Goal: Task Accomplishment & Management: Complete application form

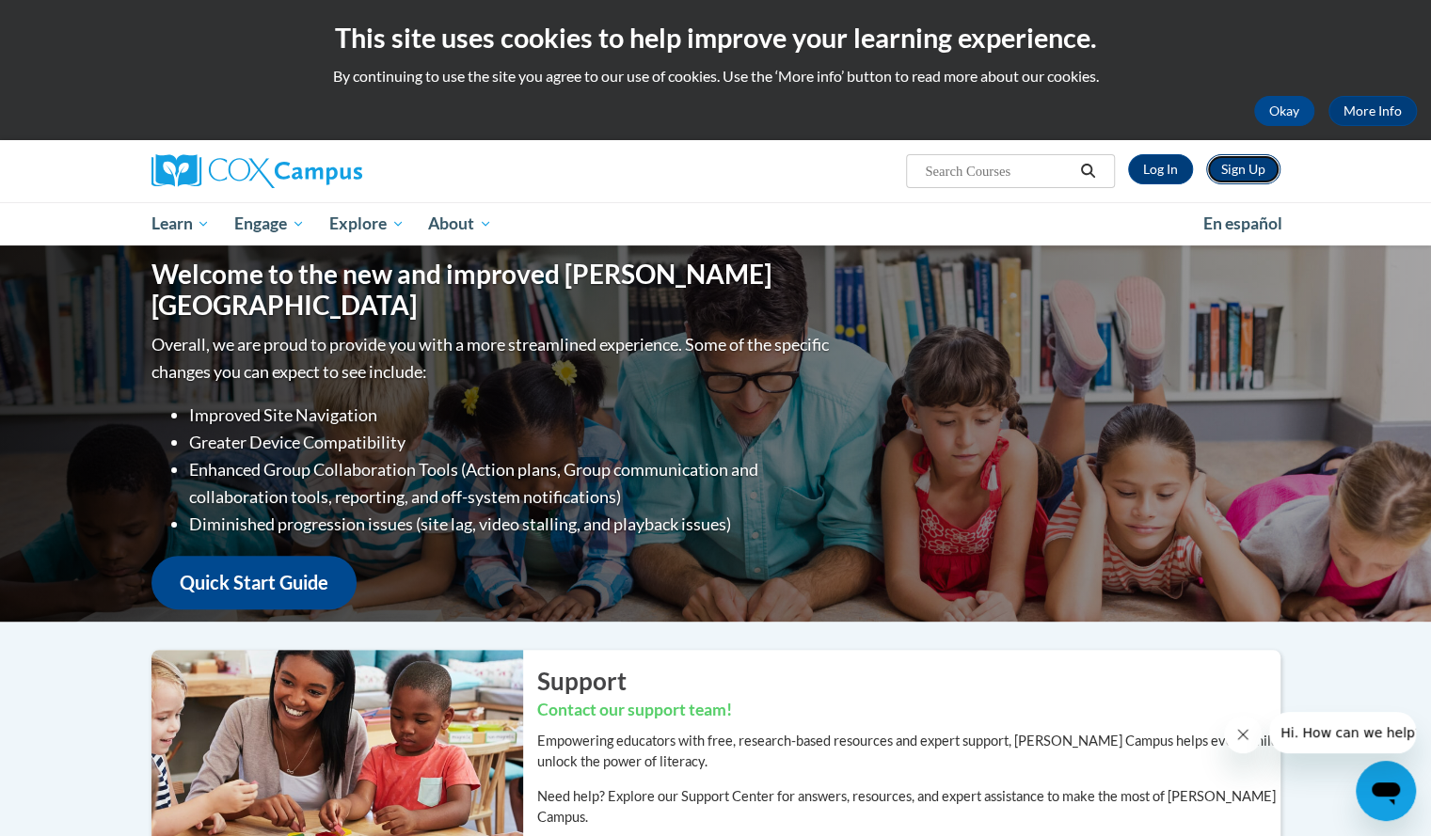
click at [1247, 170] on link "Sign Up" at bounding box center [1243, 169] width 74 height 30
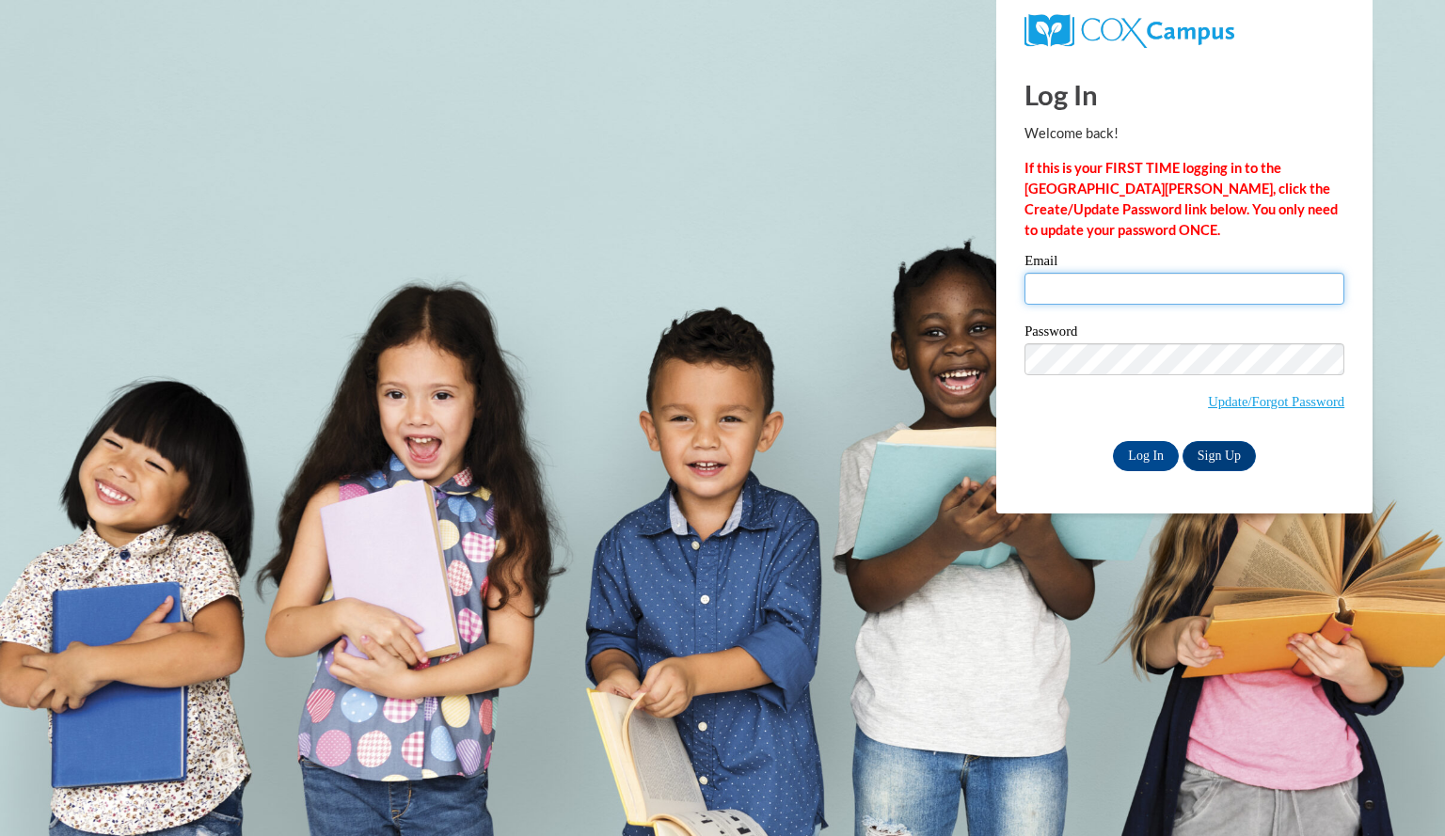
click at [1108, 278] on input "Email" at bounding box center [1185, 289] width 320 height 32
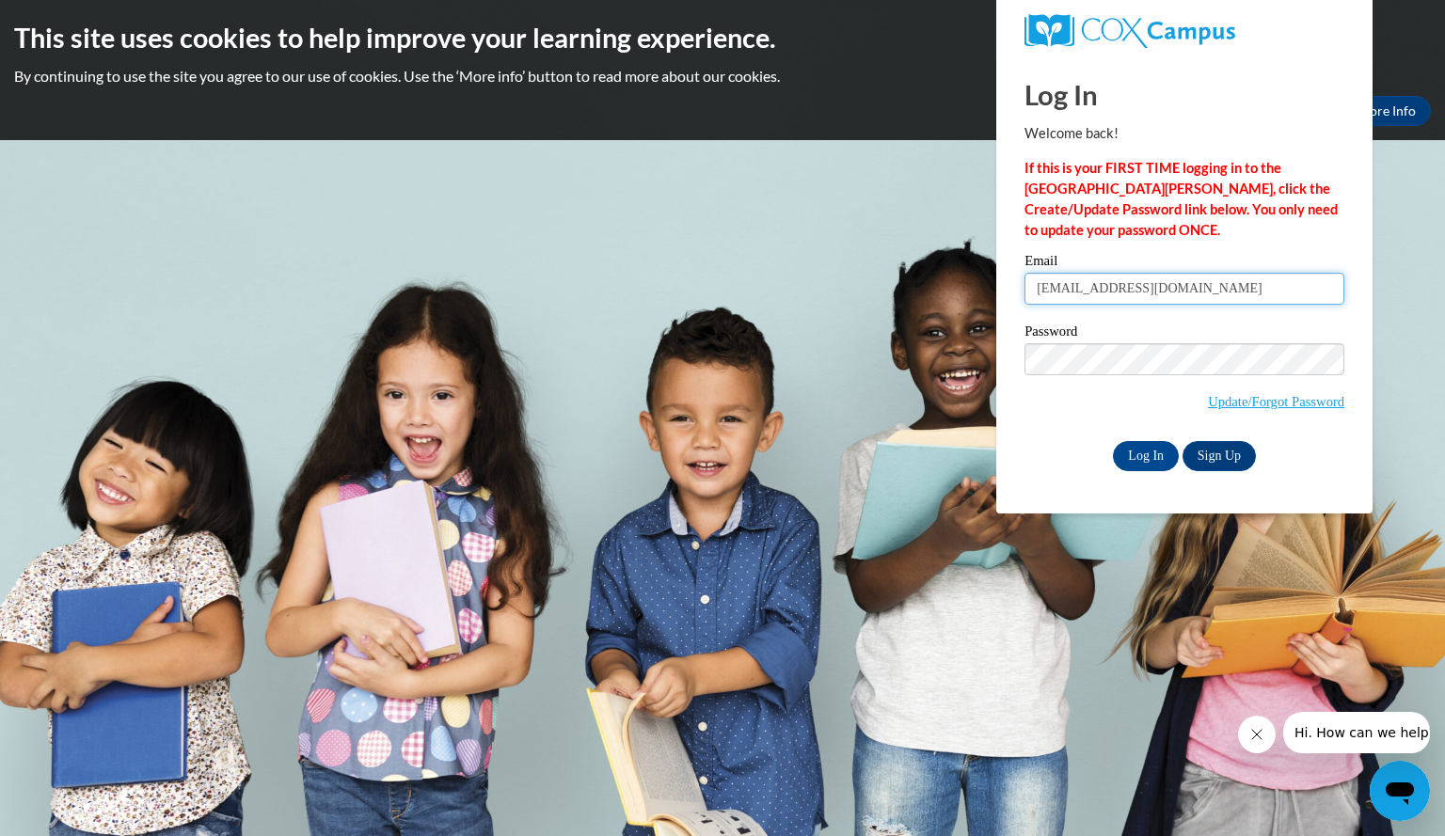
type input "deridderkrista@aasd.k12.wi.us"
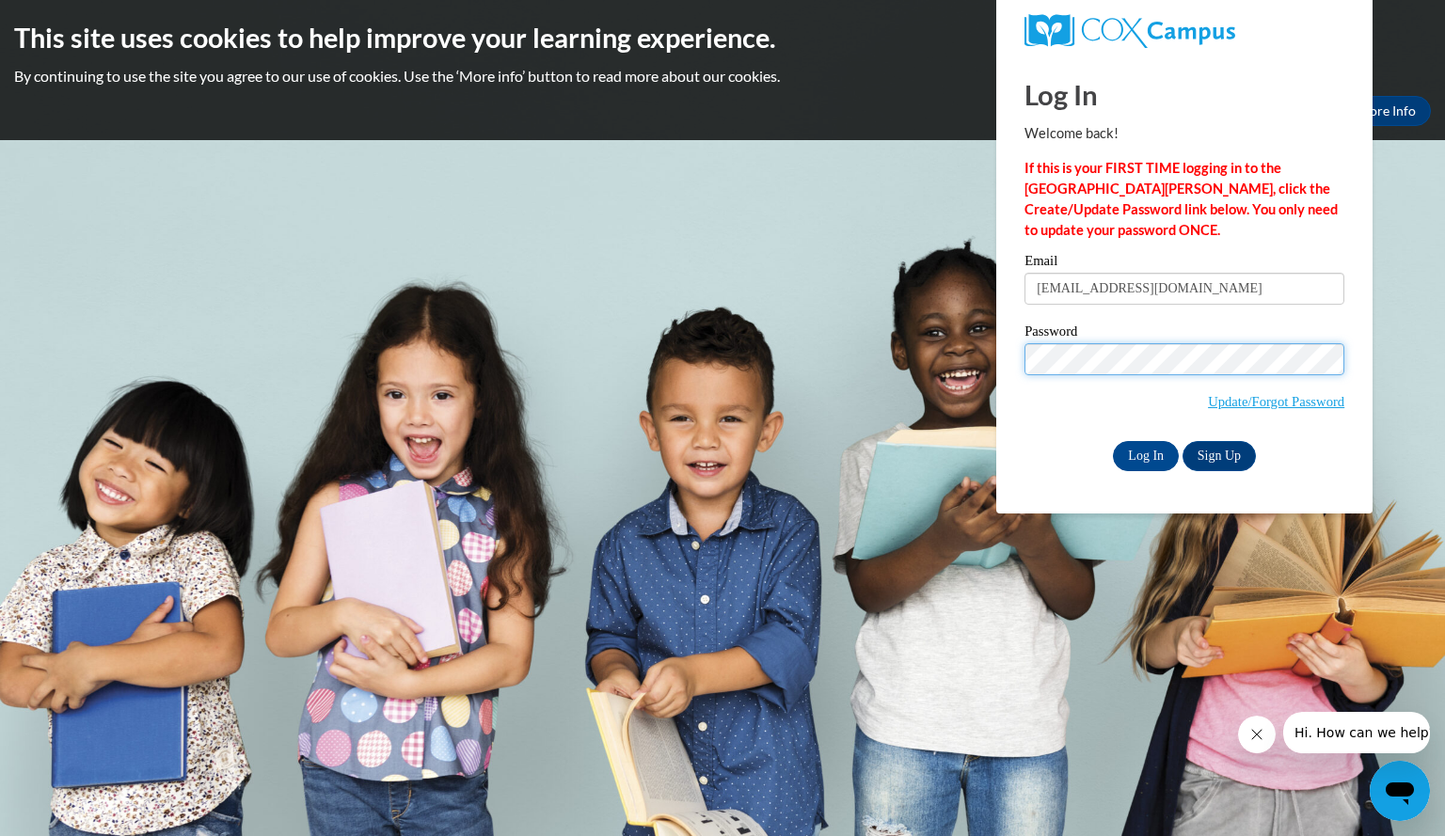
click at [1113, 441] on input "Log In" at bounding box center [1146, 456] width 66 height 30
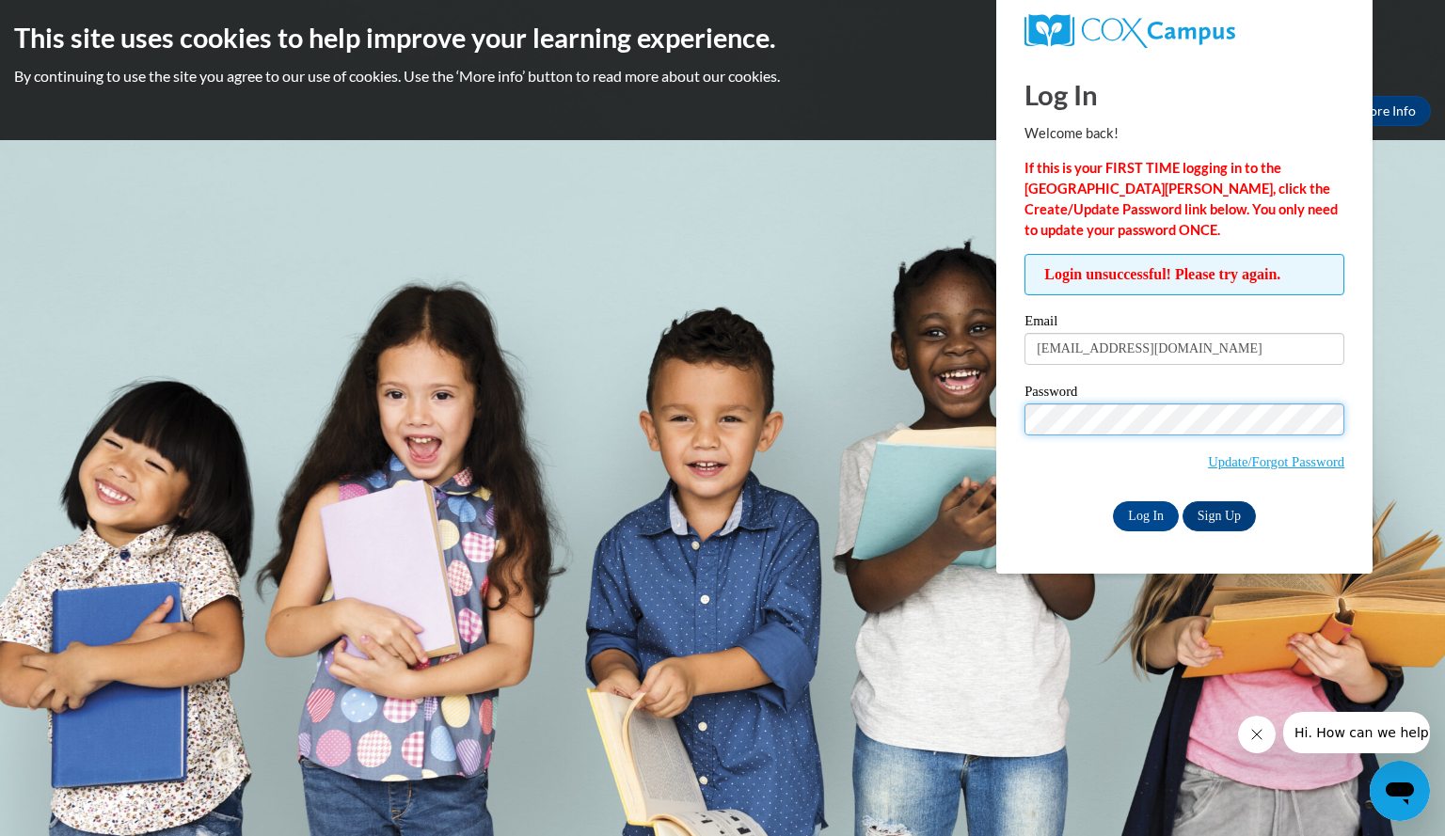
click at [1113, 501] on input "Log In" at bounding box center [1146, 516] width 66 height 30
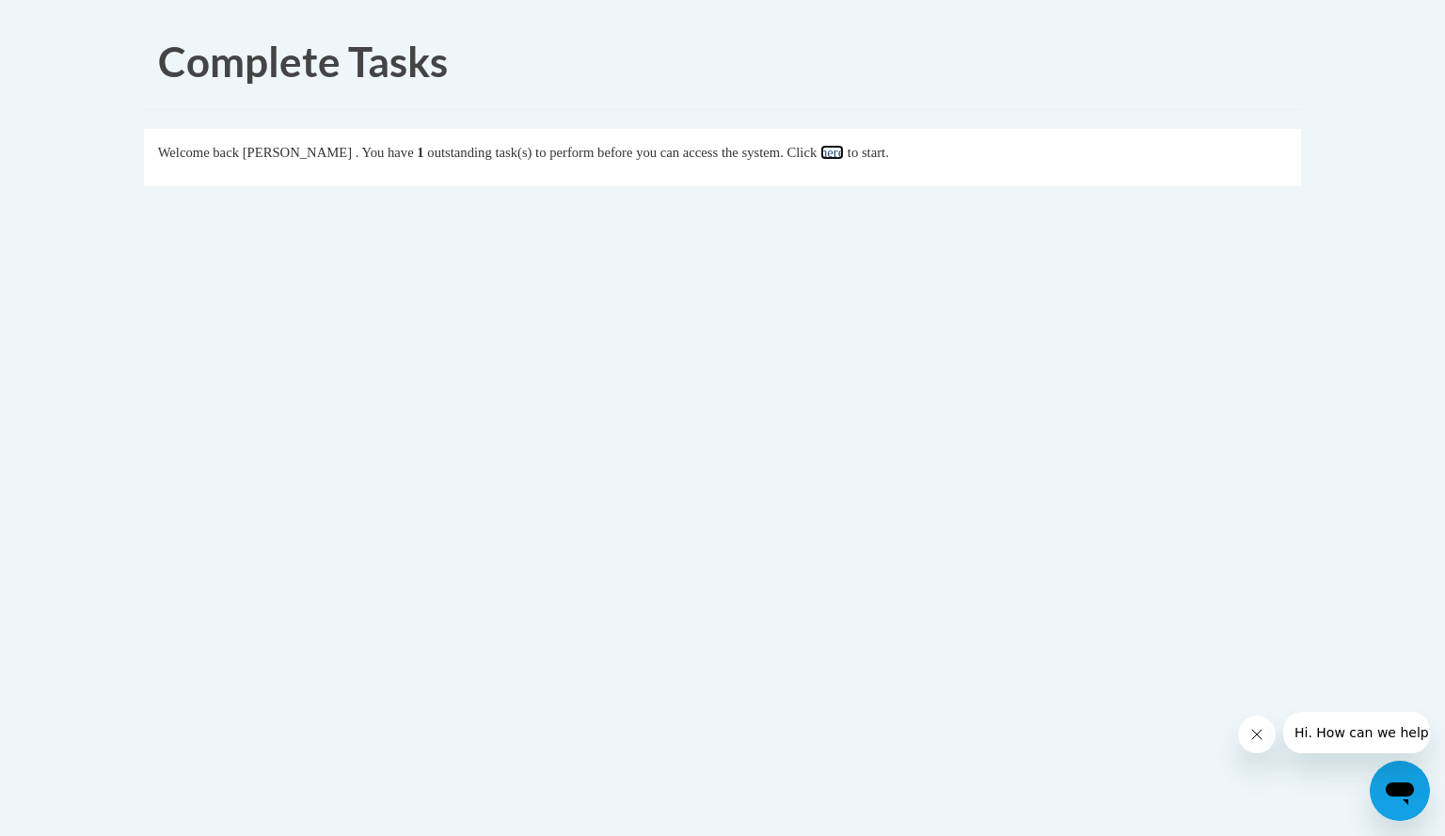
click at [844, 151] on link "here" at bounding box center [832, 152] width 24 height 15
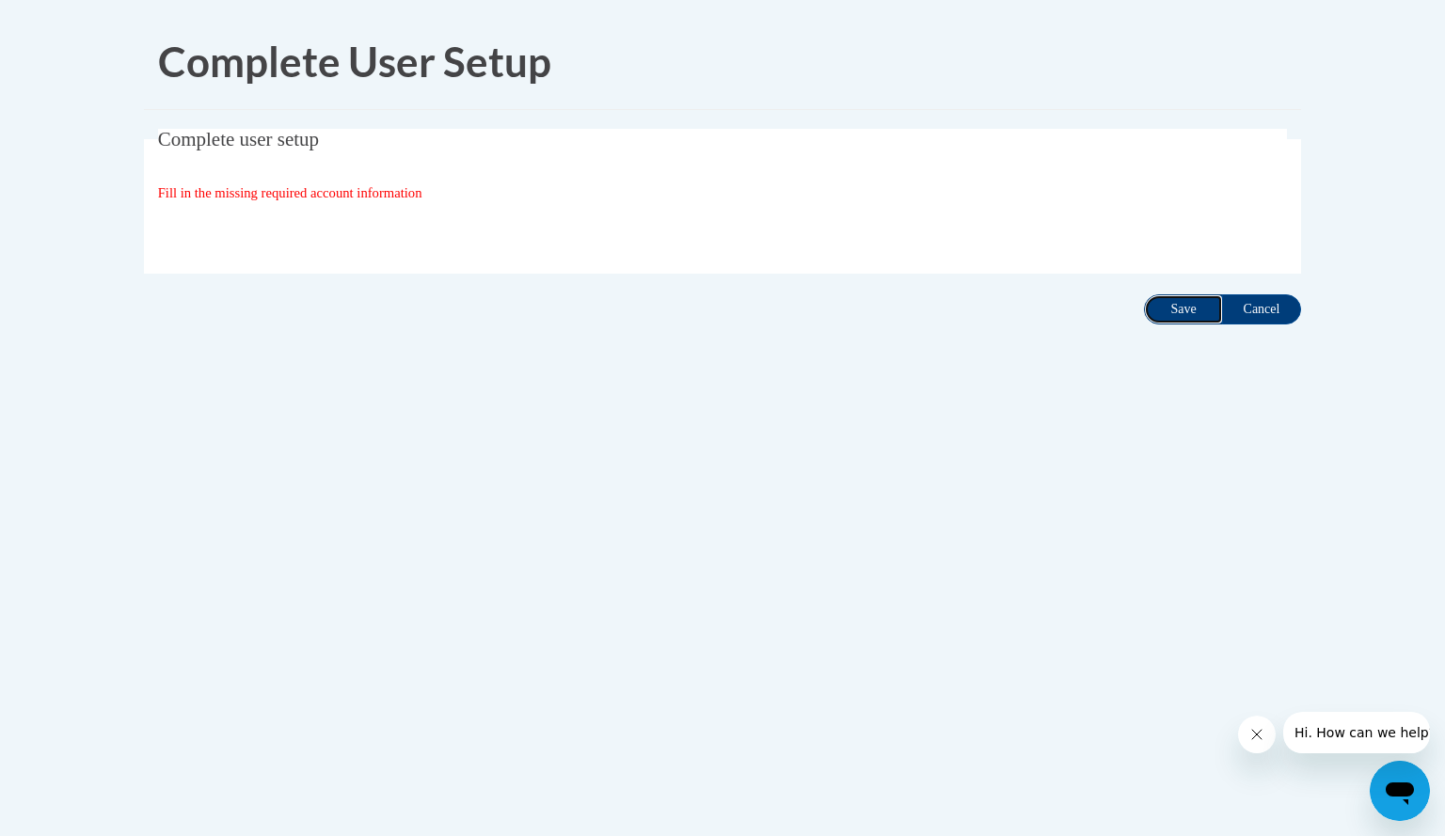
click at [1180, 307] on input "Save" at bounding box center [1183, 309] width 79 height 30
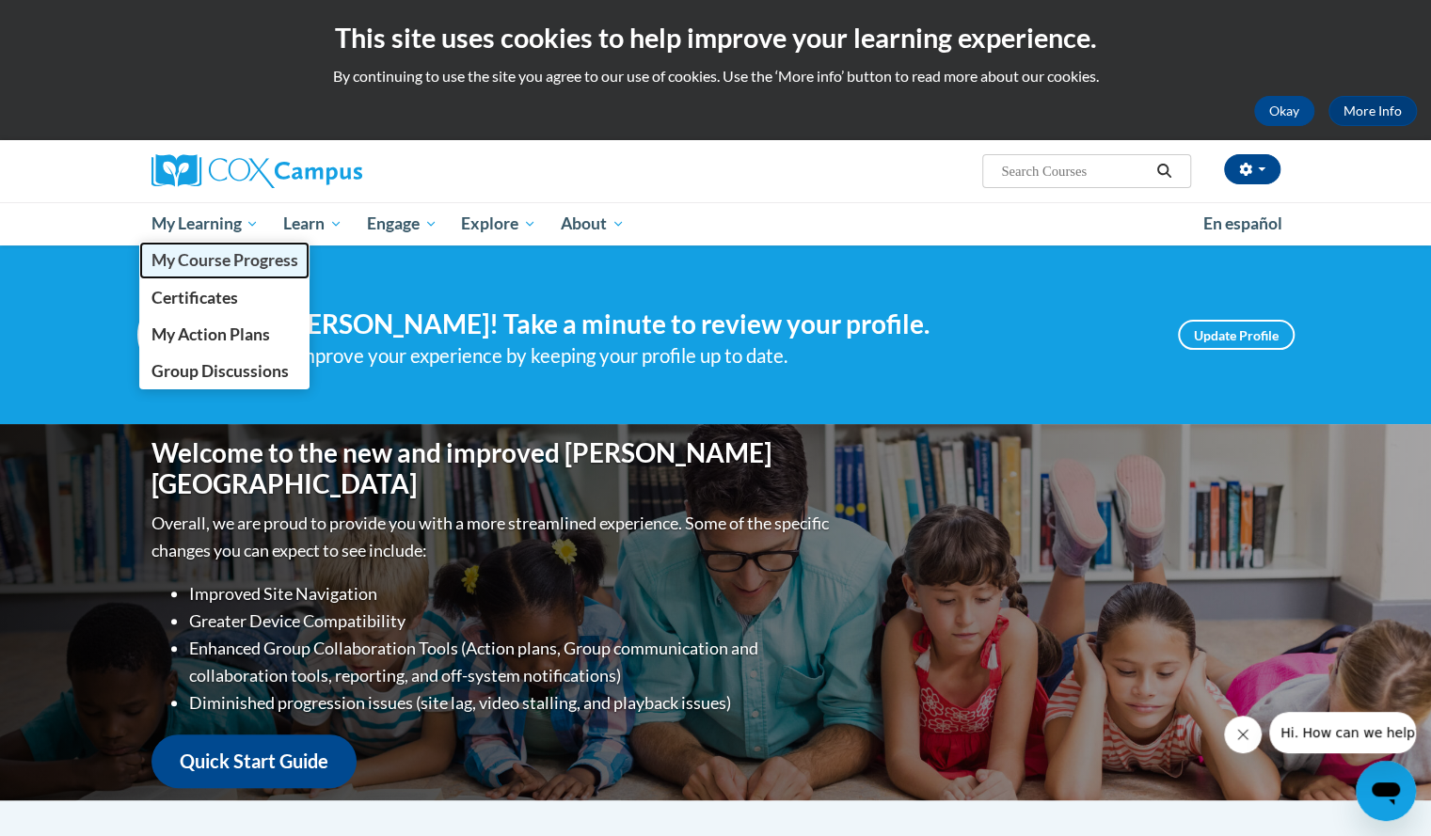
click at [190, 245] on link "My Course Progress" at bounding box center [224, 260] width 171 height 37
click at [190, 224] on span "My Learning" at bounding box center [205, 224] width 108 height 23
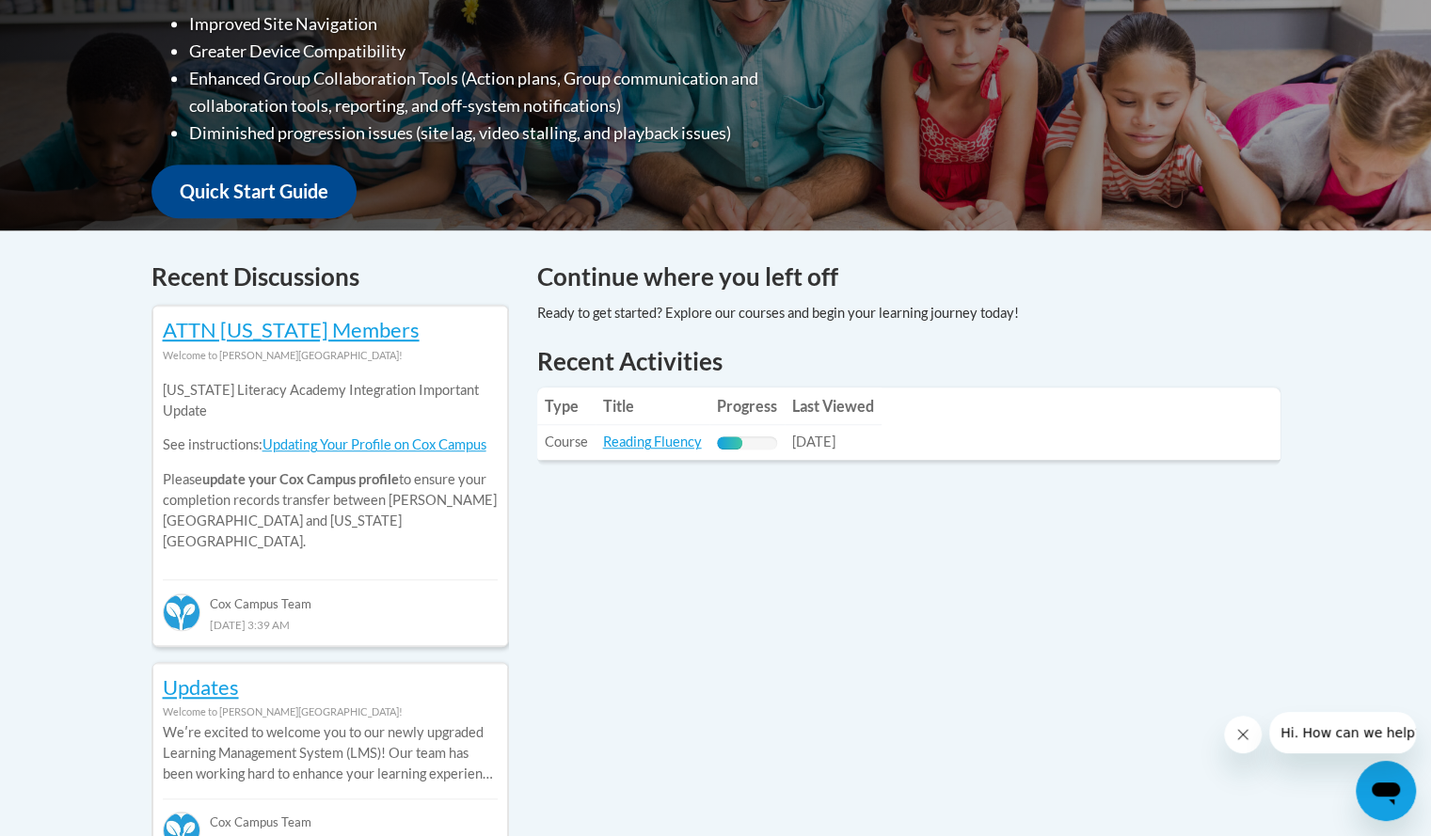
scroll to position [572, 0]
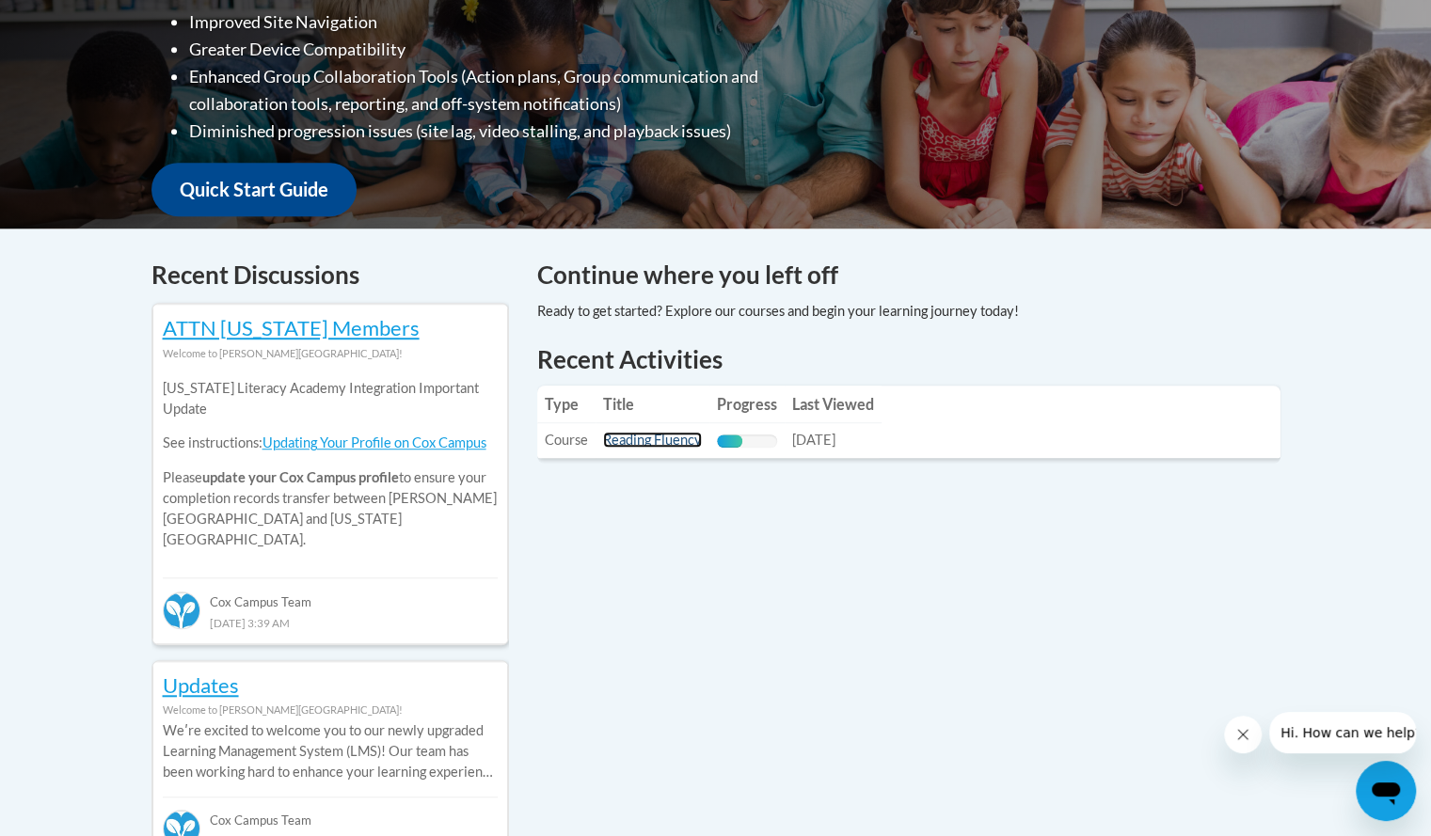
click at [656, 446] on link "Reading Fluency" at bounding box center [652, 440] width 99 height 16
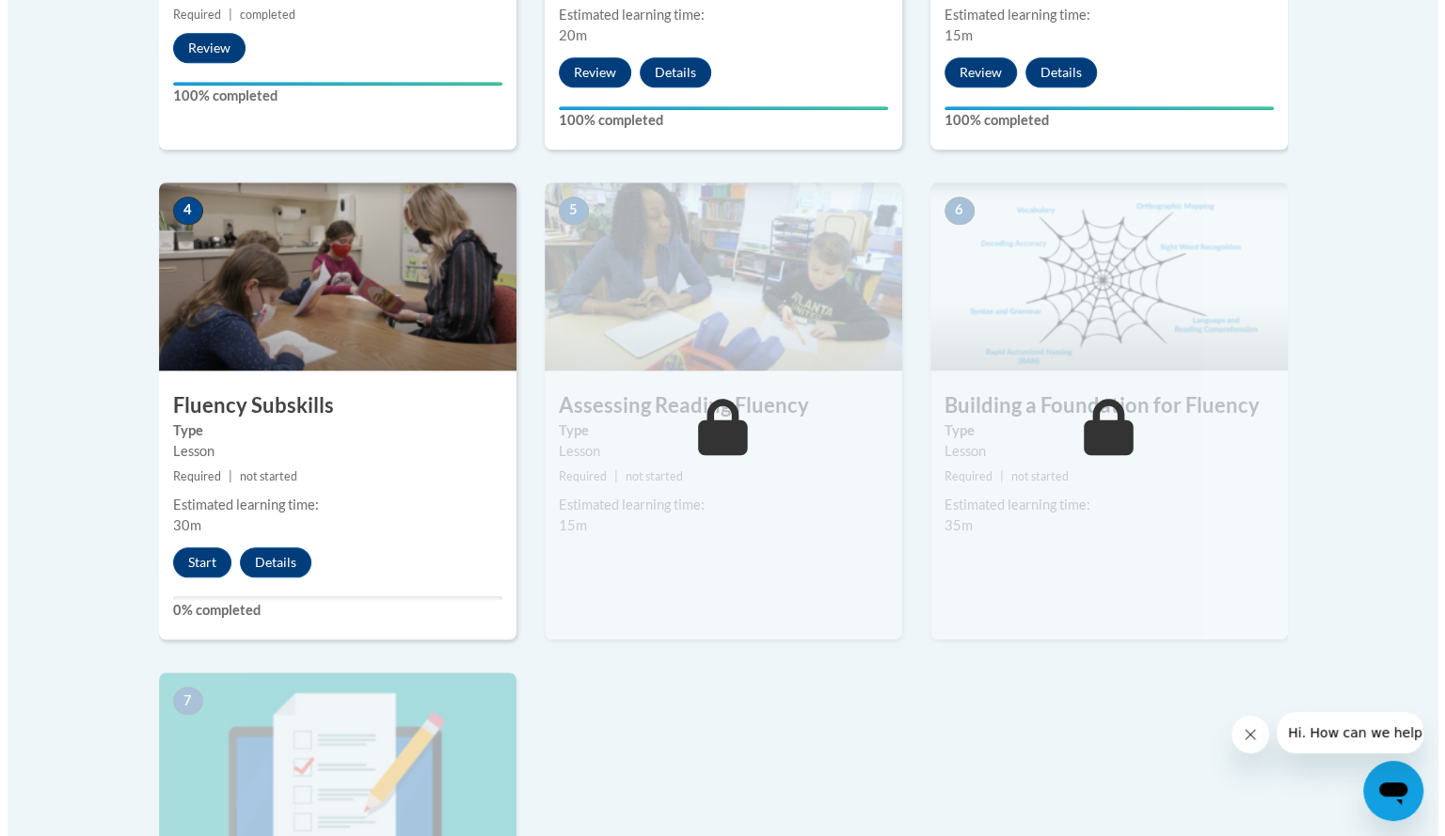
scroll to position [967, 0]
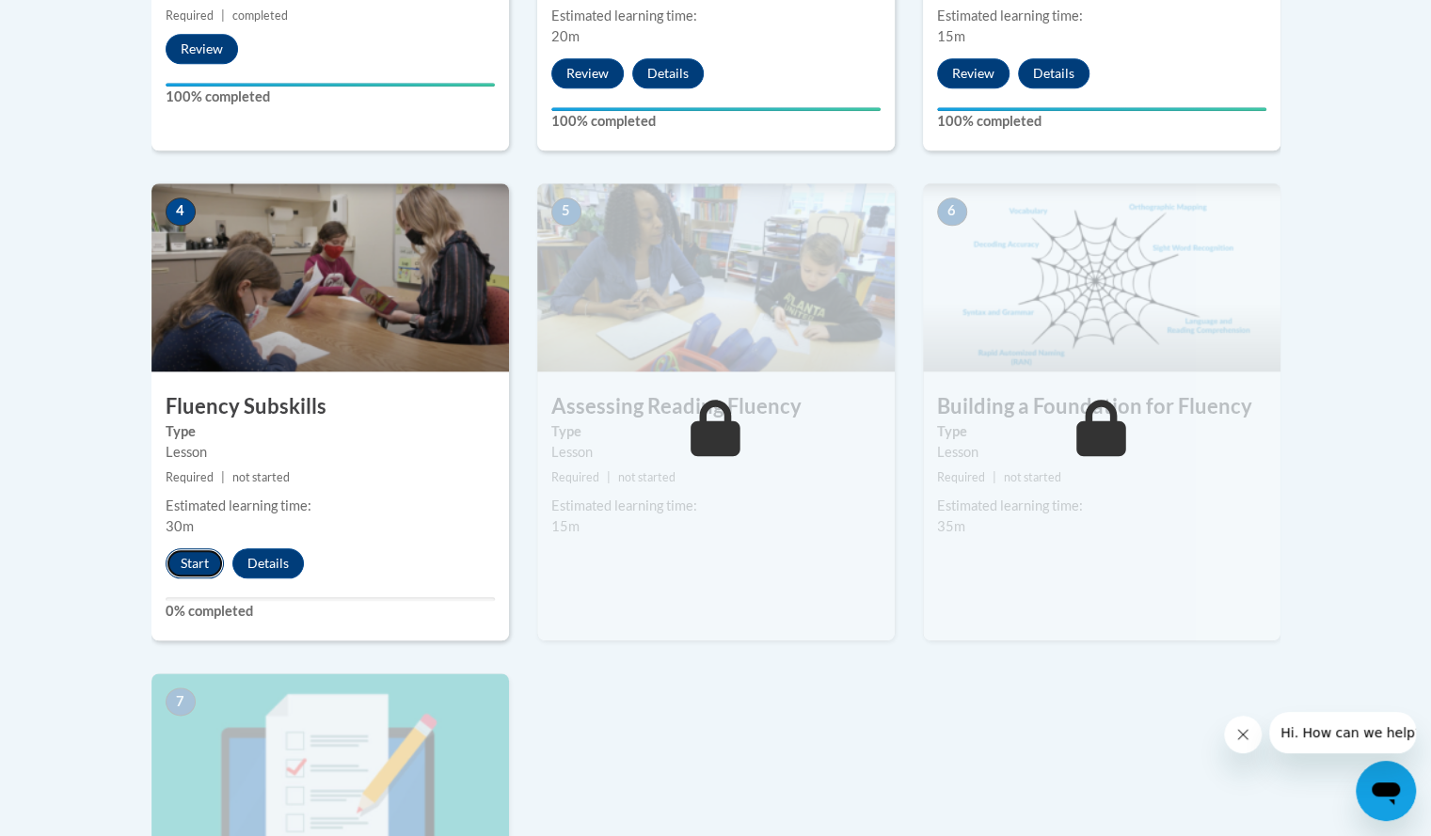
click at [179, 548] on button "Start" at bounding box center [195, 563] width 58 height 30
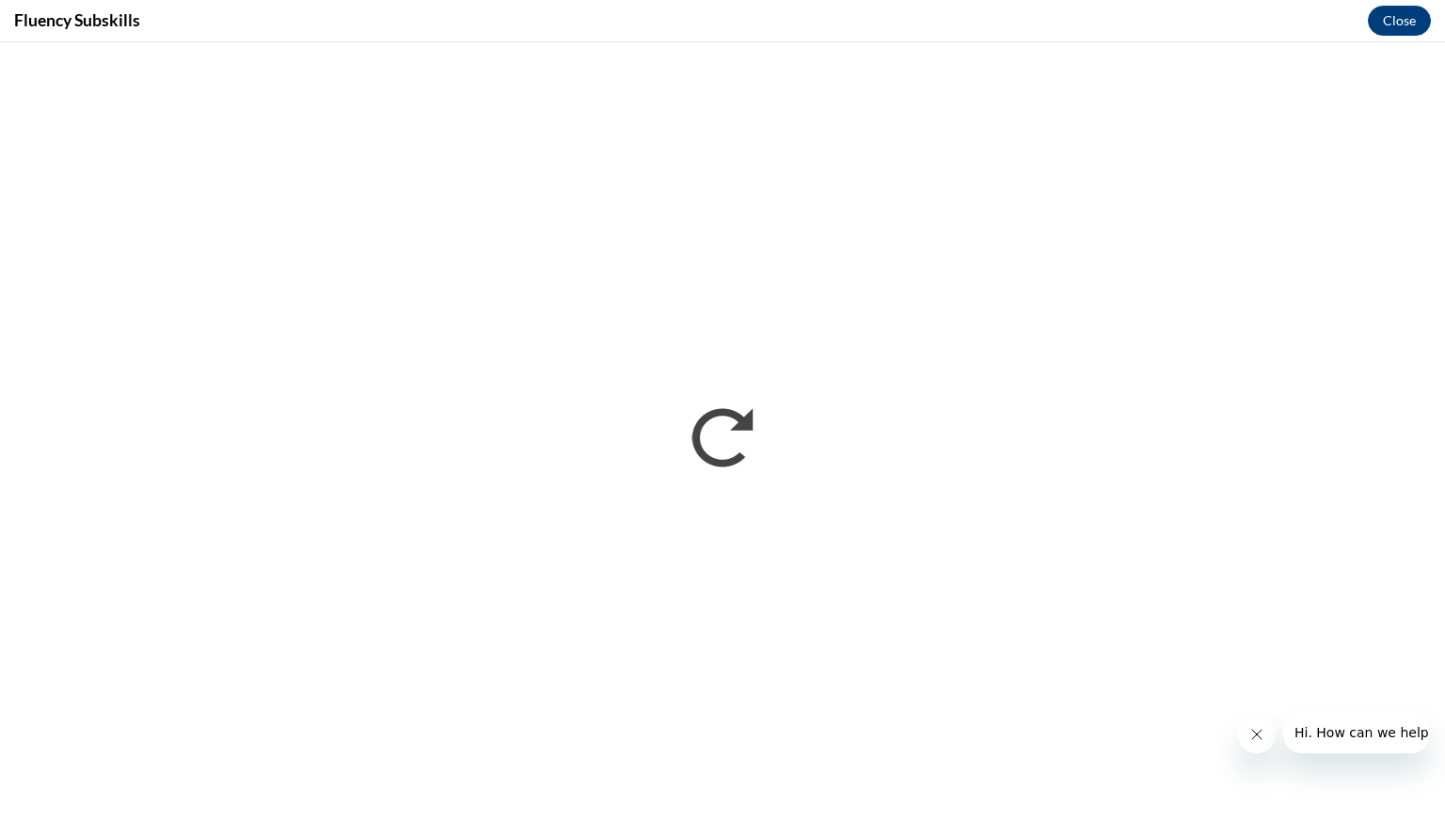
scroll to position [0, 0]
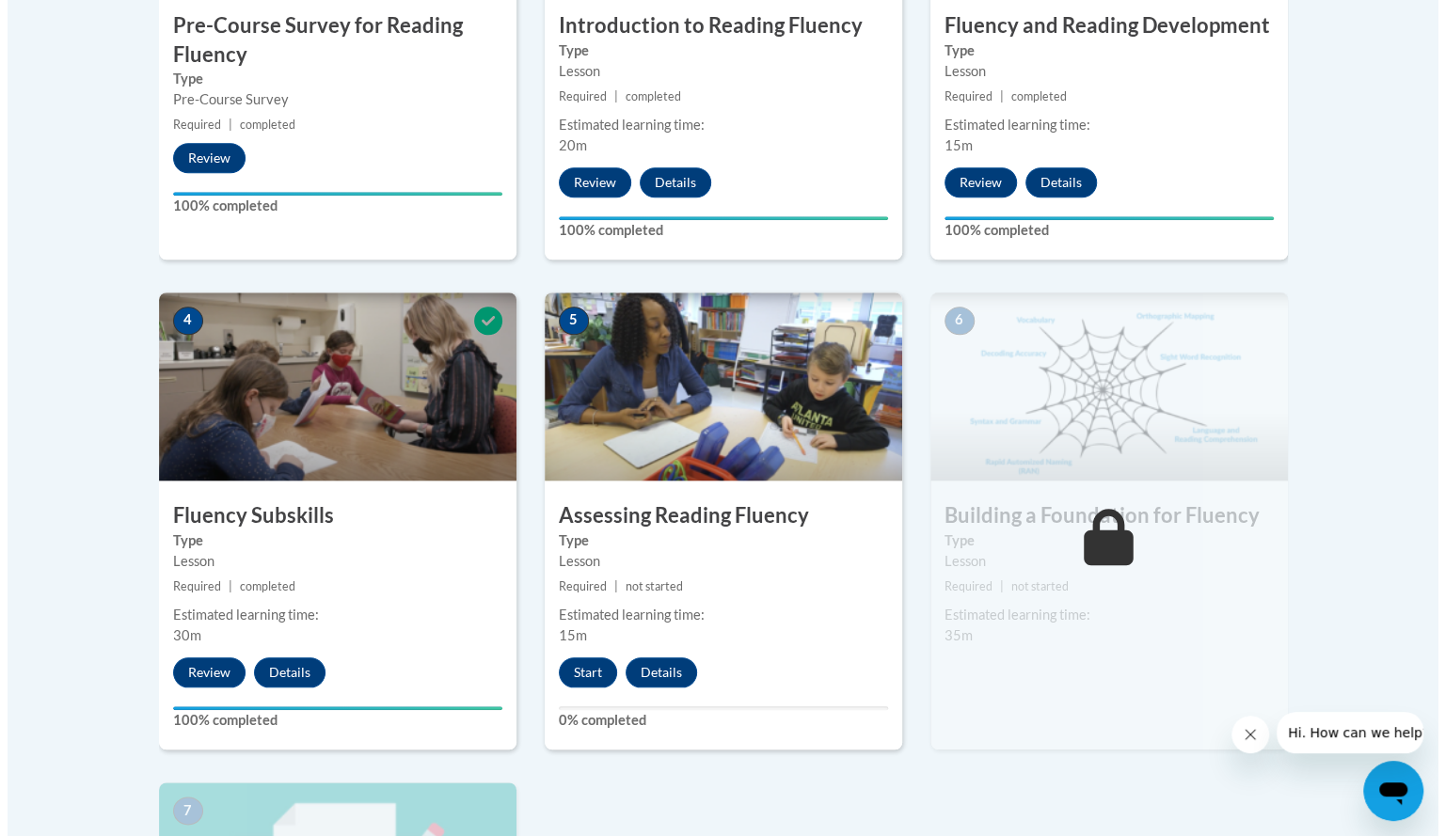
scroll to position [870, 0]
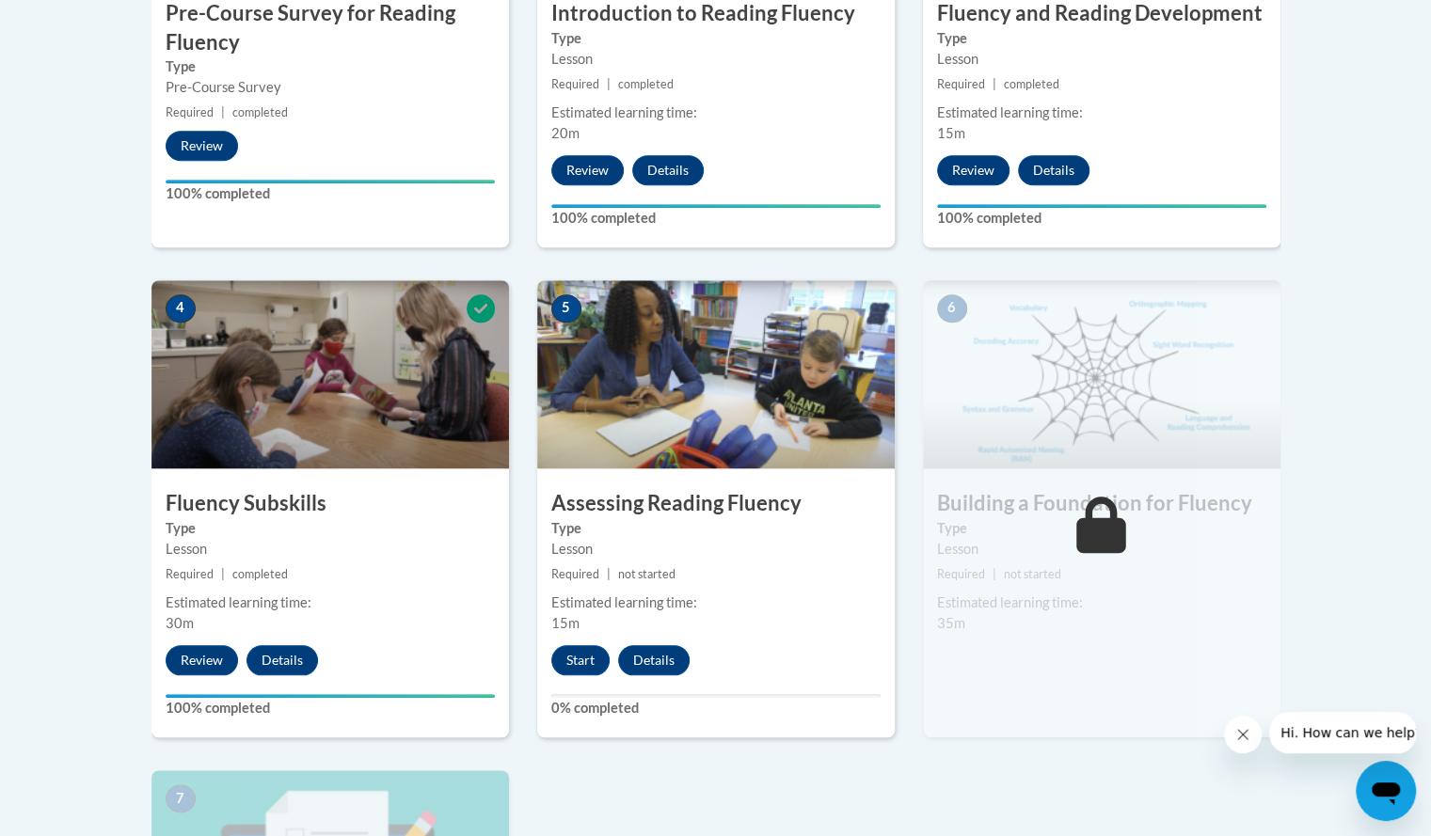
click at [698, 784] on div "1 Pre-Course Survey for Reading Fluency Type Pre-Course Survey Required | compl…" at bounding box center [715, 497] width 1157 height 1415
click at [578, 668] on button "Start" at bounding box center [580, 660] width 58 height 30
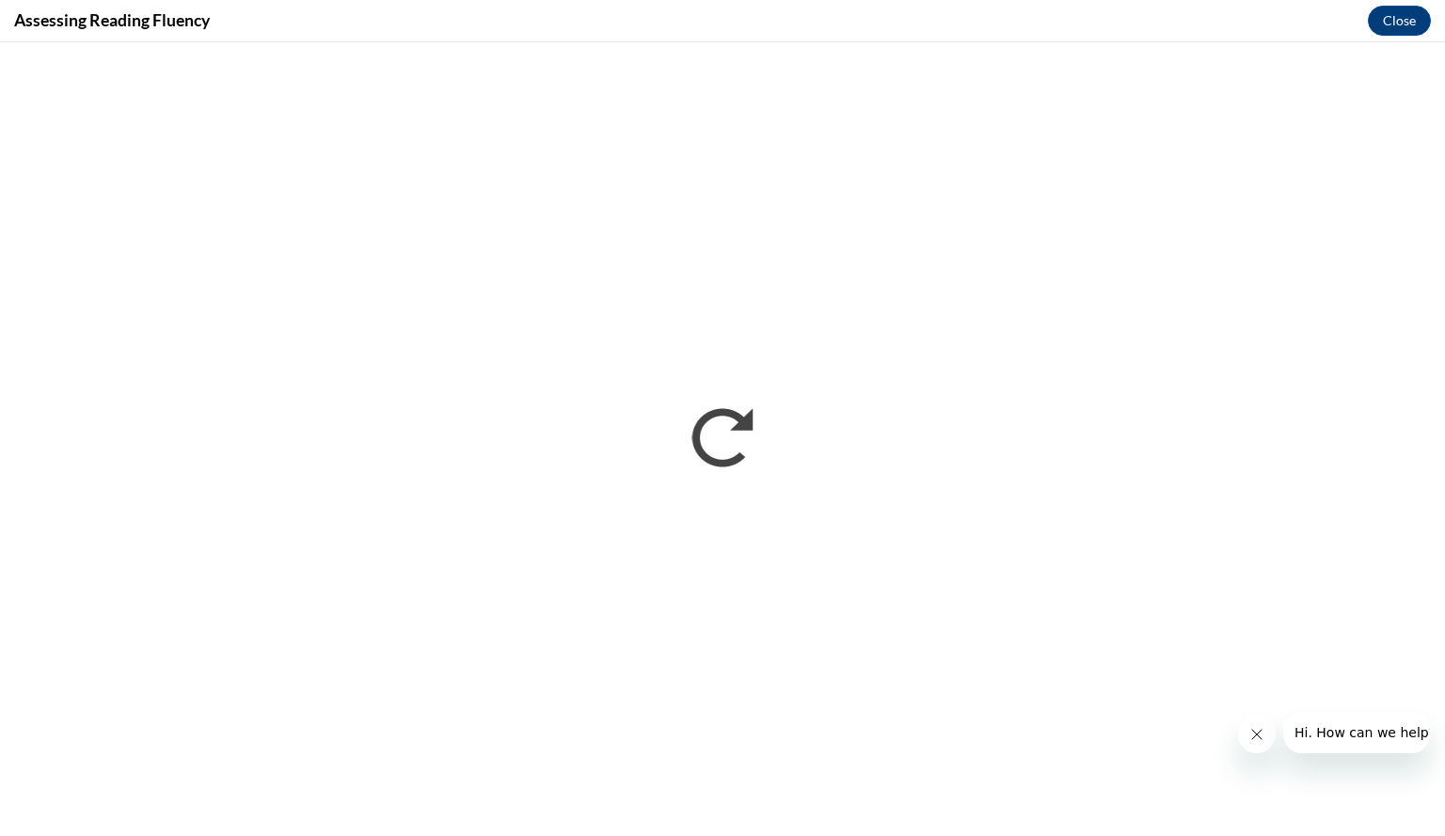
scroll to position [0, 0]
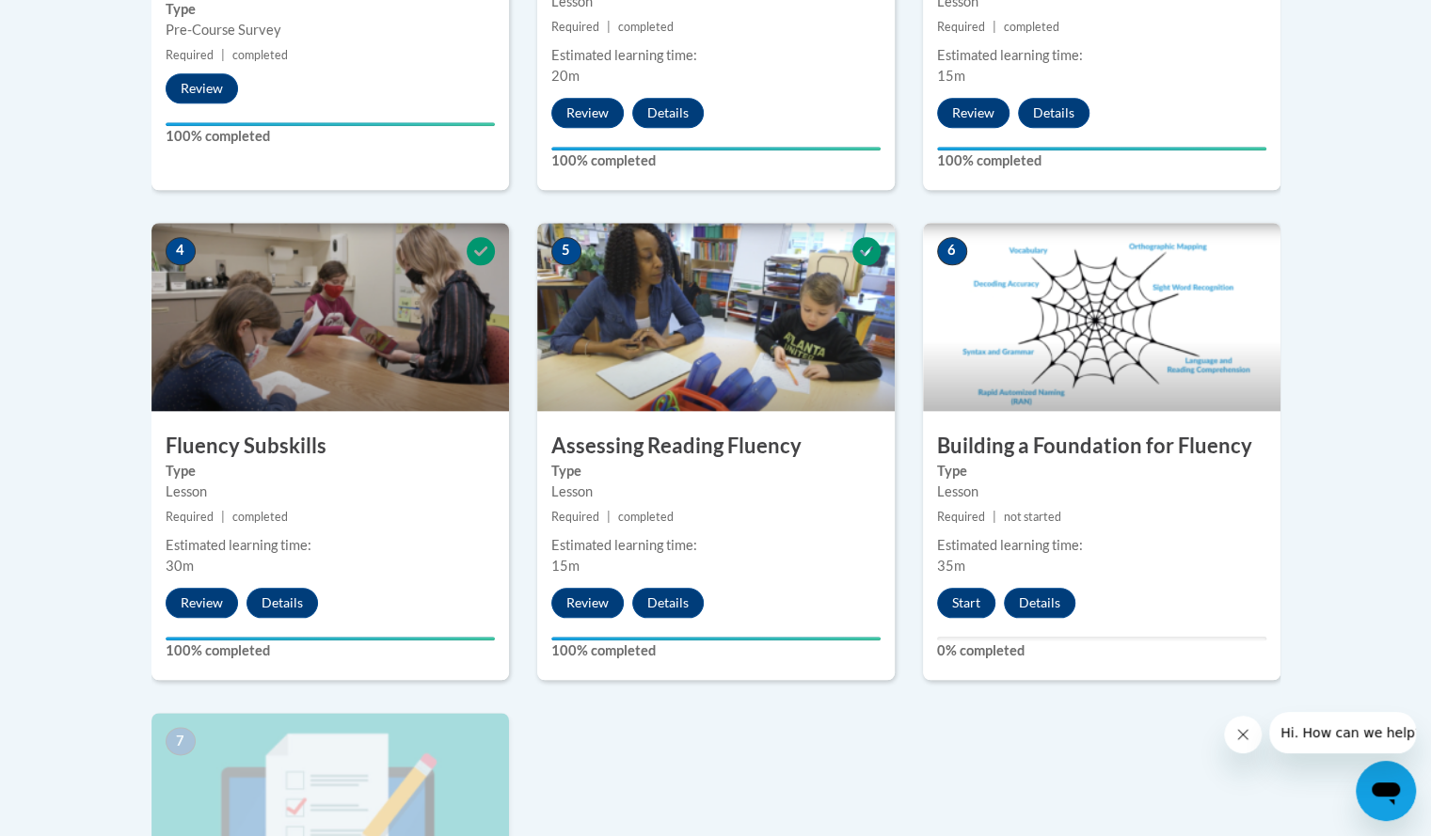
scroll to position [928, 0]
